Goal: Book appointment/travel/reservation

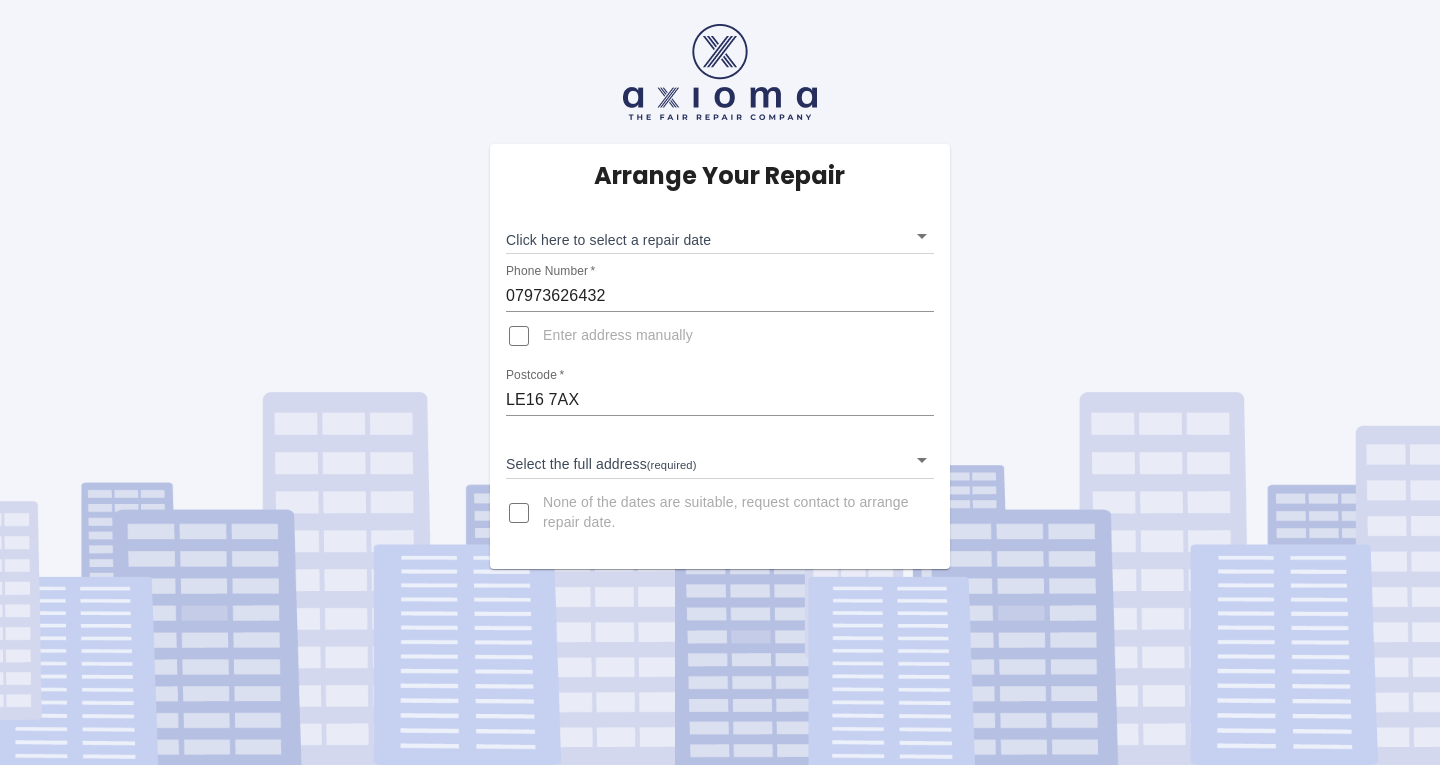
click at [916, 464] on body "Arrange Your Repair Click here to select a repair date ​ Phone Number   * 07973…" at bounding box center [720, 382] width 1440 height 765
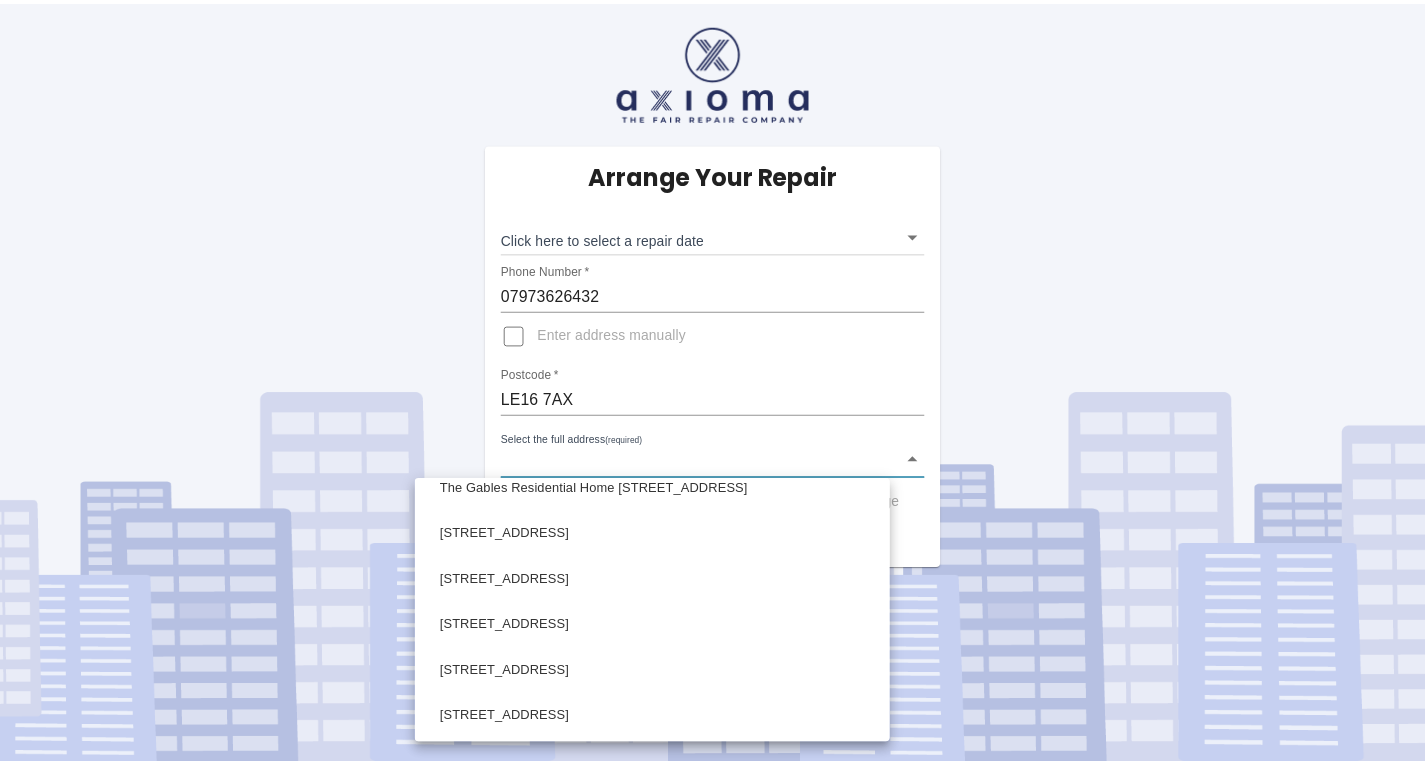
scroll to position [900, 0]
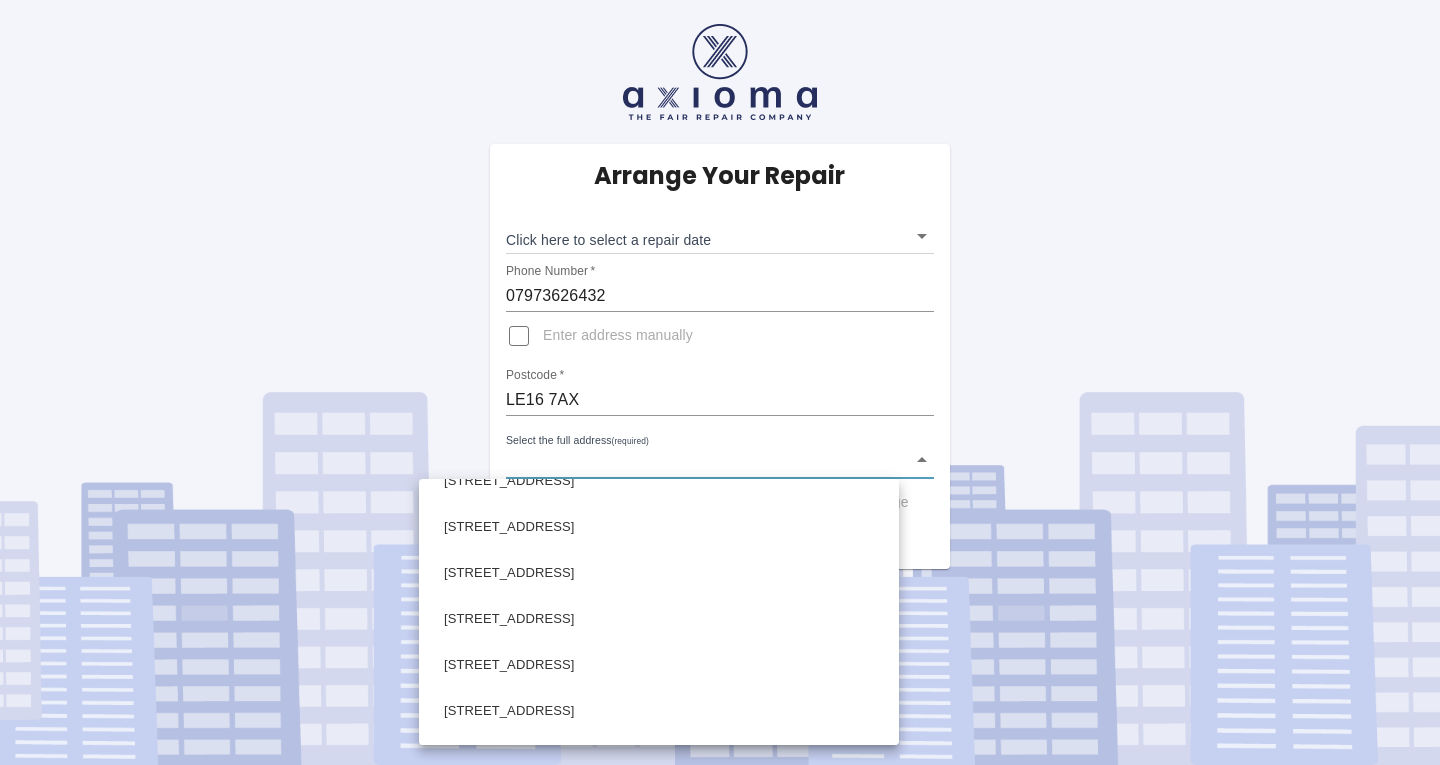
click at [774, 659] on li "22 Leicester Road Market Harborough Leicestershire" at bounding box center [659, 665] width 470 height 46
type input "22 Leicester Road Market Harborough Leicestershire"
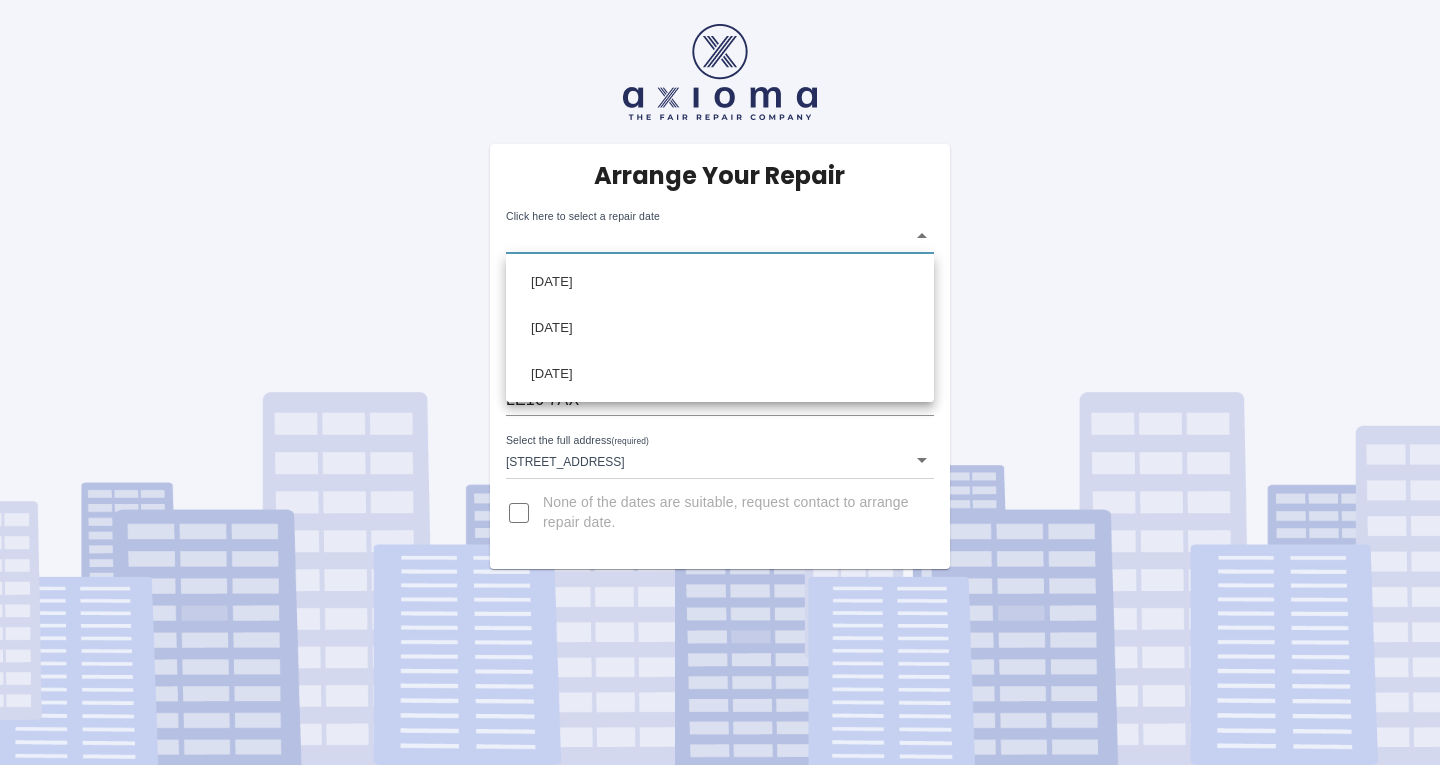
click at [920, 236] on body "Arrange Your Repair Click here to select a repair date ​ Phone Number   * 07973…" at bounding box center [720, 382] width 1440 height 765
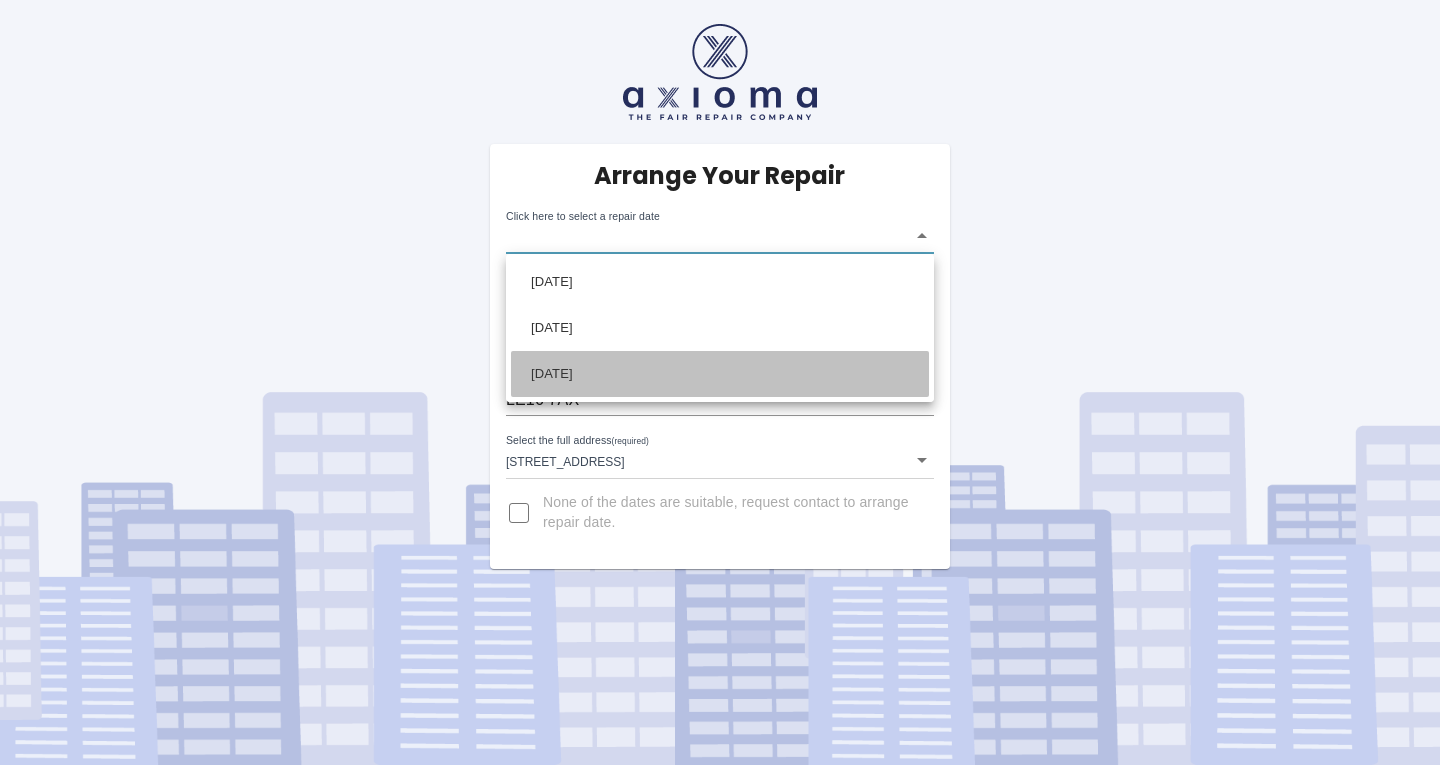
click at [704, 367] on li "Thu Oct 30 2025" at bounding box center [720, 374] width 418 height 46
type input "2025-10-30T00:00:00.000Z"
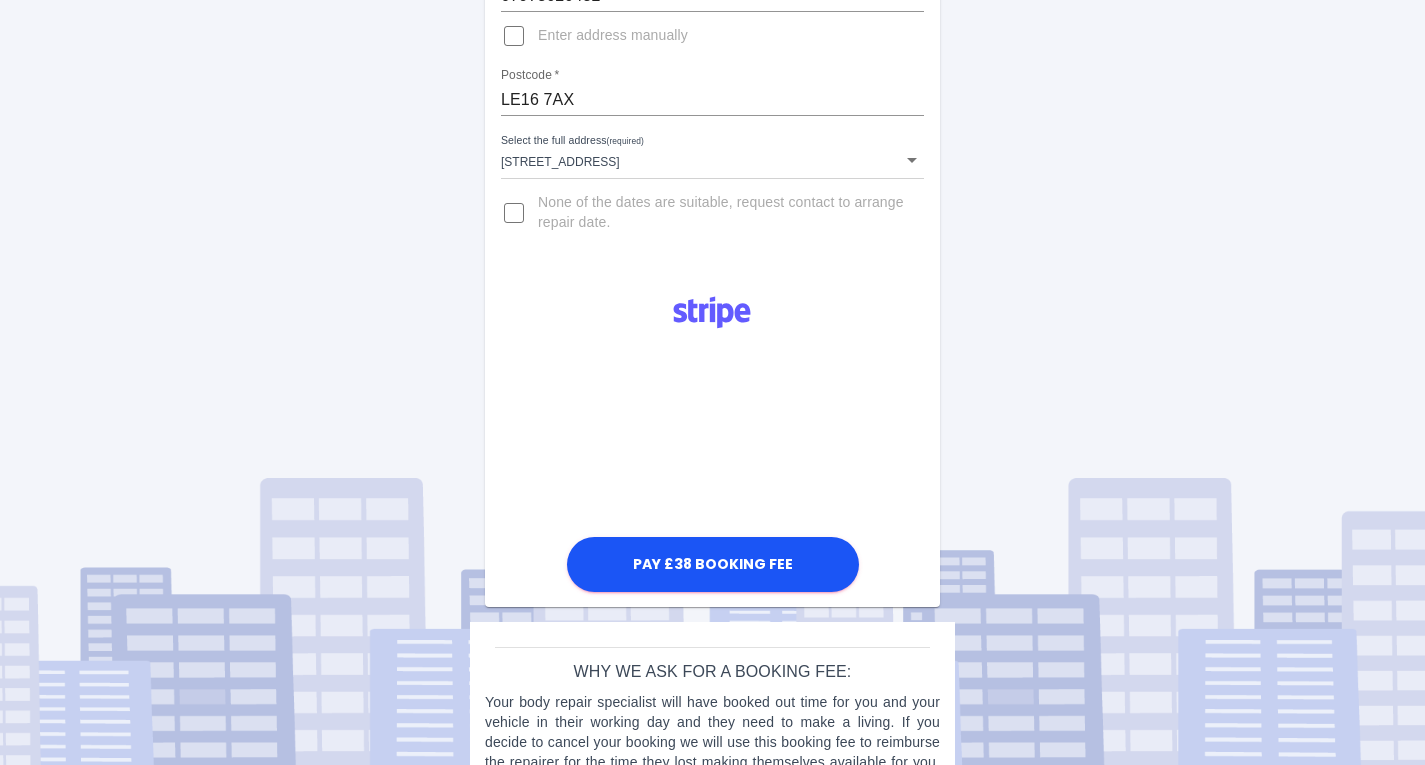
scroll to position [381, 0]
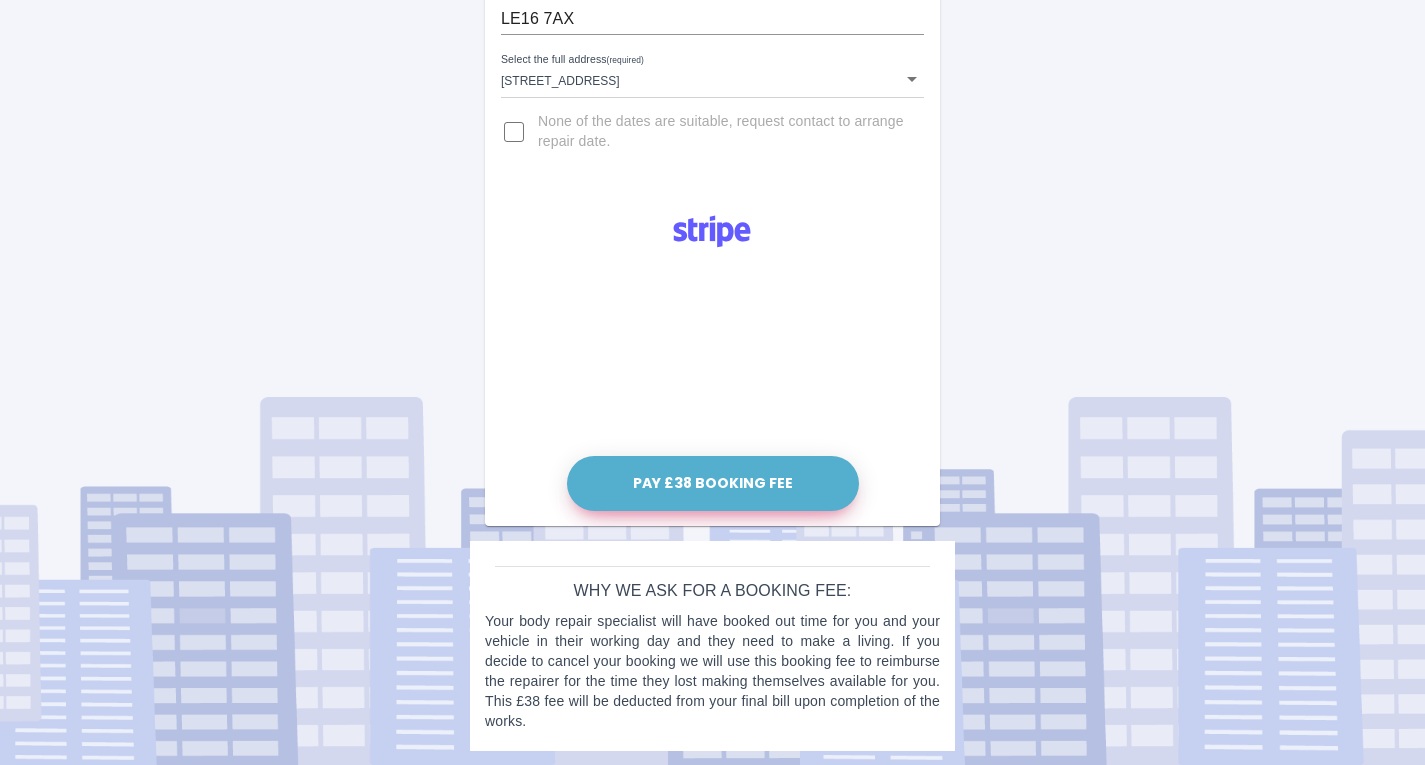
click at [727, 481] on button "Pay £38 Booking Fee" at bounding box center [713, 483] width 292 height 55
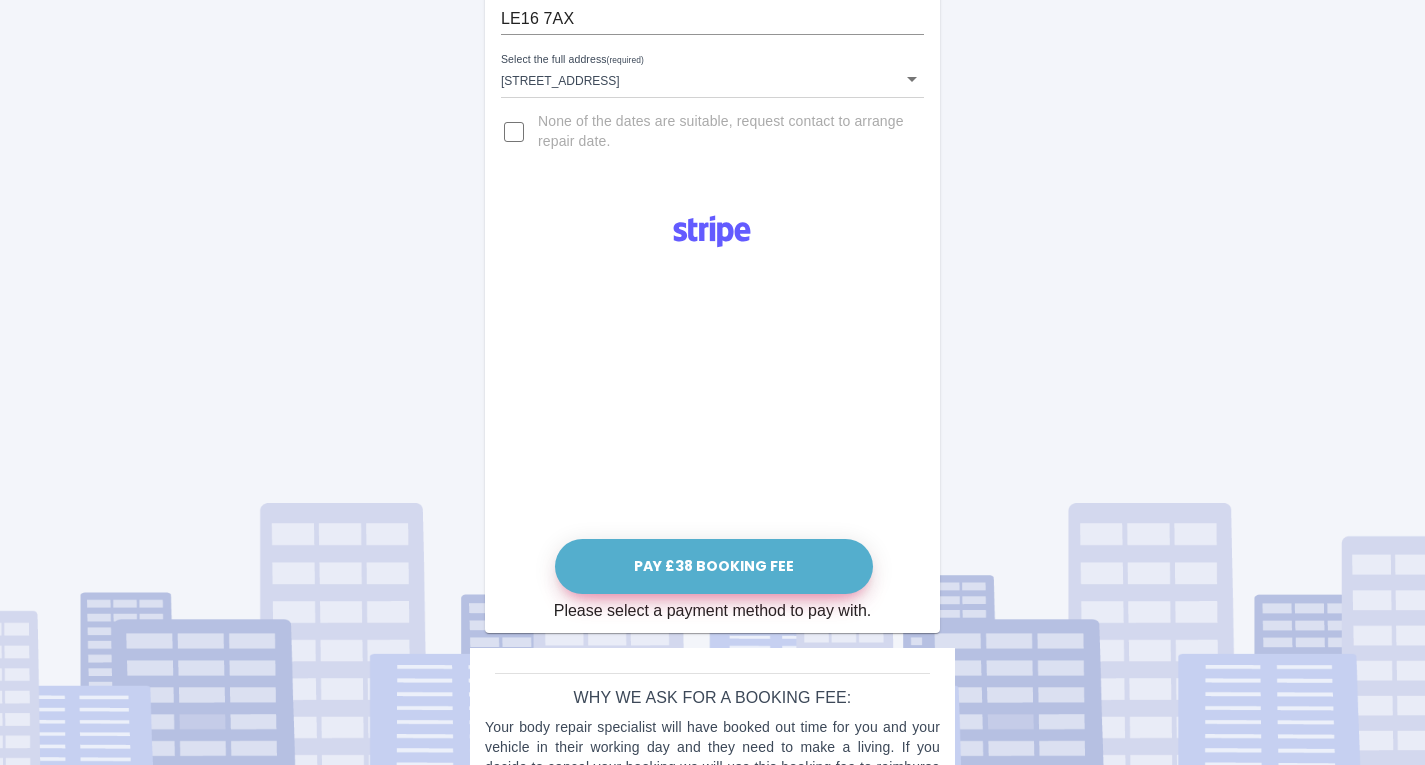
click at [735, 572] on button "Pay £38 Booking Fee" at bounding box center [714, 566] width 318 height 55
